Goal: Find specific page/section: Find specific page/section

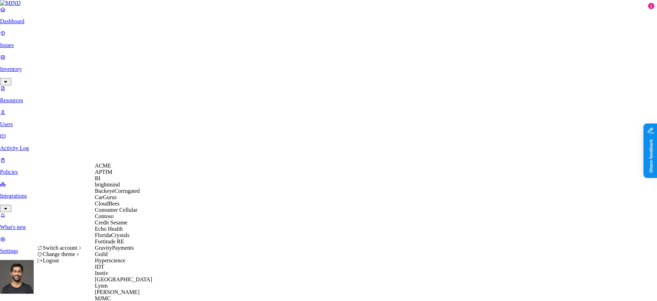
click at [121, 169] on div "ACME" at bounding box center [129, 166] width 68 height 6
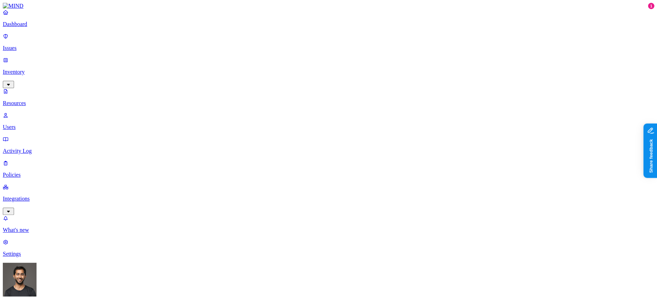
click at [63, 205] on nav "Dashboard Issues Inventory Resources Users Activity Log Policies Integrations W…" at bounding box center [328, 133] width 651 height 248
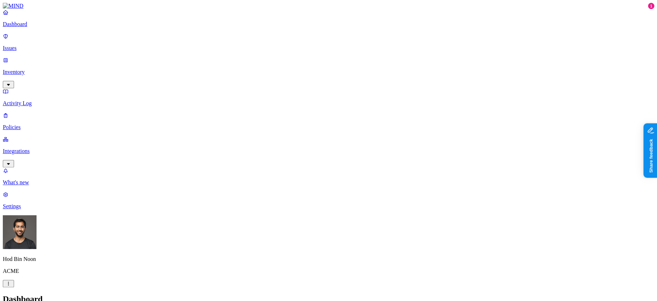
click at [42, 137] on nav "Dashboard Issues Inventory Activity Log Policies Integrations What's new 1 Sett…" at bounding box center [328, 109] width 651 height 200
